Goal: Complete application form

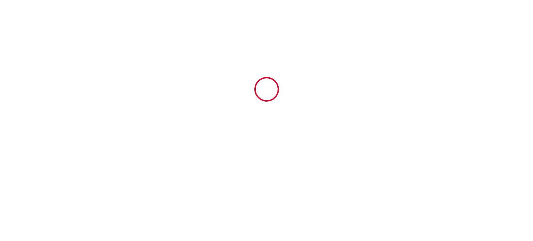
type input "6841666"
type input "Villa Campagne - Piscine Intérieure & jacuzzi"
type input "[STREET_ADDRESS]"
type input "54700"
type input "Jezainville"
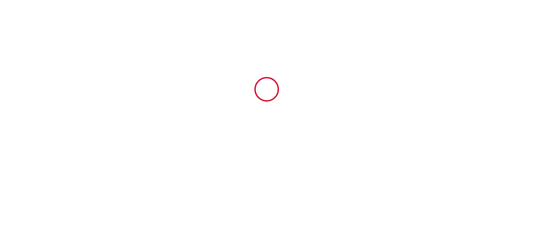
type input "[GEOGRAPHIC_DATA]"
type input "[DATE]"
type input "5"
type input "0"
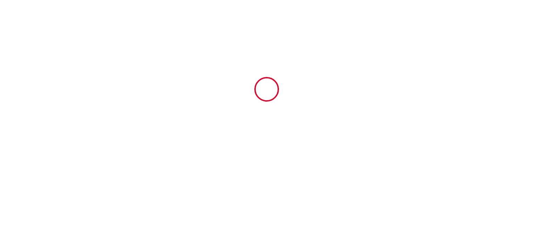
type input "1500"
type input "5787.19"
type input "SCI"
type input "[PERSON_NAME]"
type input "24 chemin de verezl"
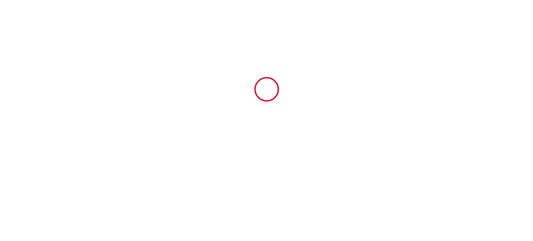
type input "54700"
type input "Jezainville"
type input "[GEOGRAPHIC_DATA]"
type input "[EMAIL_ADDRESS][DOMAIN_NAME]"
type input "Thobias"
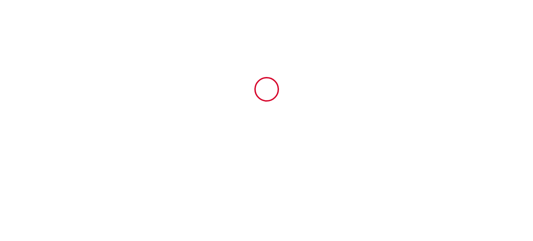
type input "[PERSON_NAME]"
type input "[EMAIL_ADDRESS][DOMAIN_NAME]"
type input "[PHONE_NUMBER]"
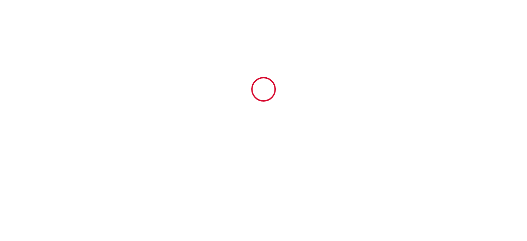
select select
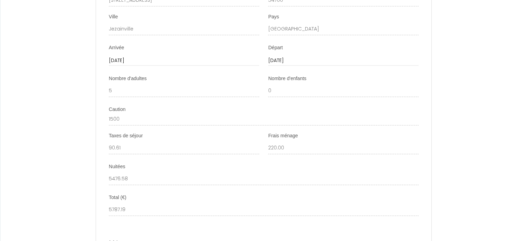
scroll to position [1612, 0]
